Goal: Find specific page/section: Find specific page/section

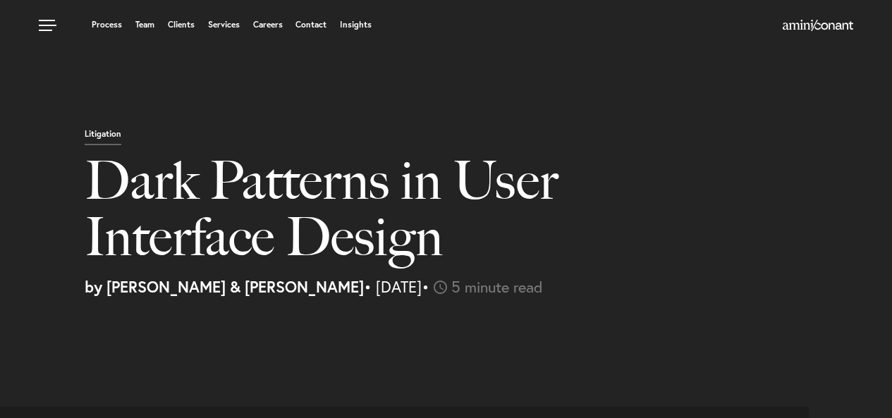
select select "PK"
select select "Austin"
select select "Business and Civil Litigation"
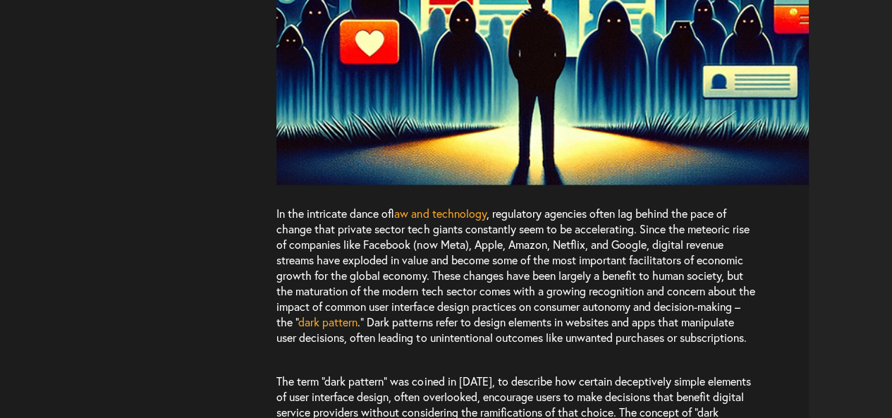
scroll to position [852, 0]
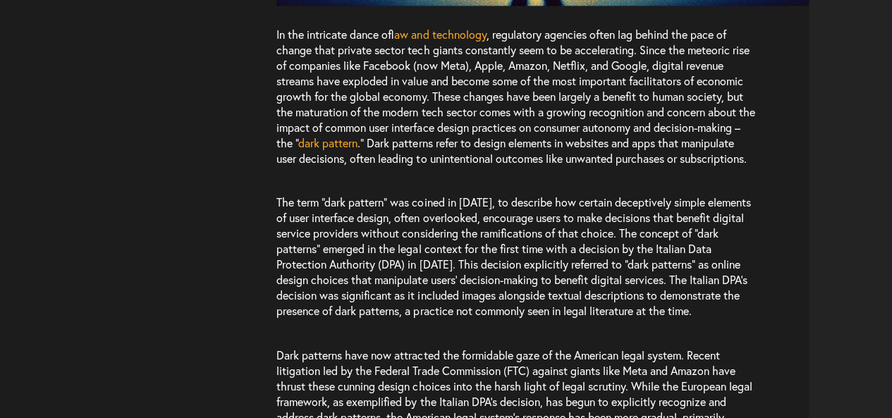
scroll to position [992, 0]
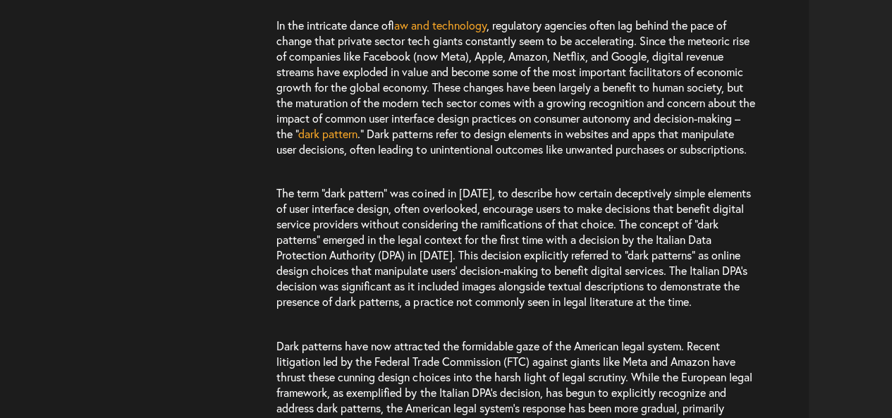
drag, startPoint x: 271, startPoint y: 204, endPoint x: 354, endPoint y: 348, distance: 166.2
copy span "The term “dark pattern” was coined in [DATE], to describe how certain deceptive…"
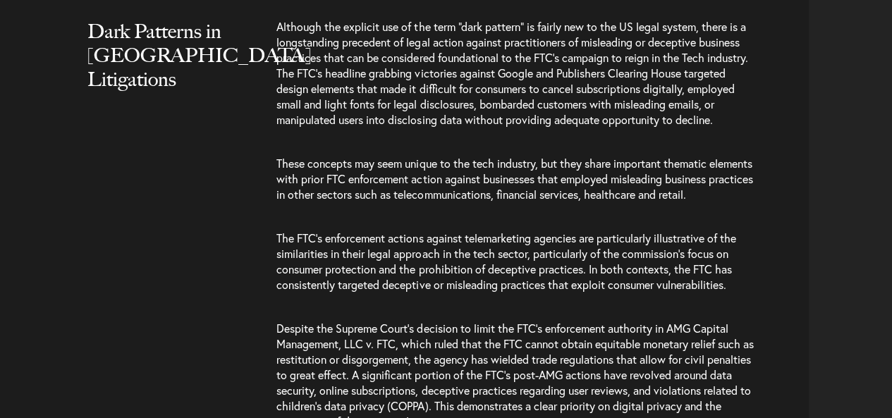
scroll to position [1442, 0]
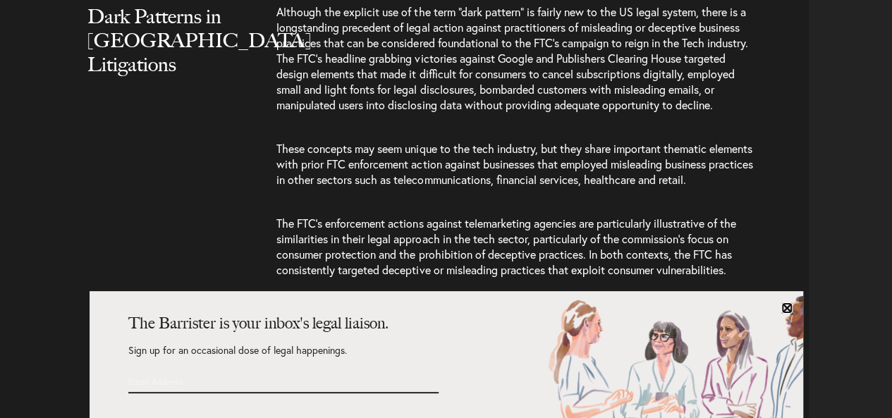
click at [783, 307] on link at bounding box center [786, 308] width 11 height 11
